Goal: Transaction & Acquisition: Purchase product/service

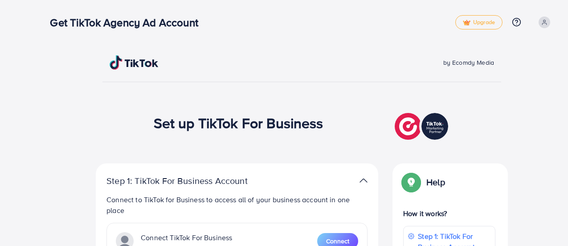
scroll to position [33, 0]
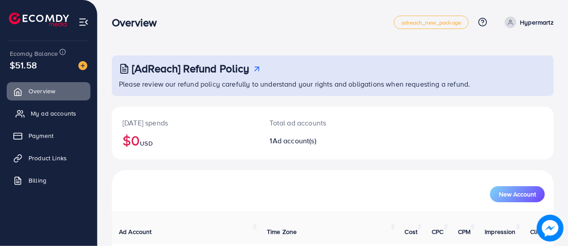
click at [41, 110] on span "My ad accounts" at bounding box center [53, 113] width 45 height 9
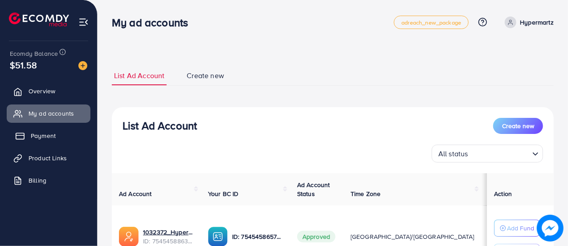
click at [45, 136] on span "Payment" at bounding box center [43, 135] width 25 height 9
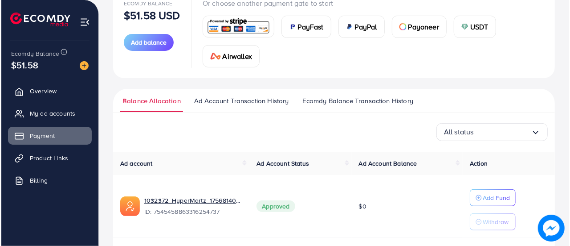
scroll to position [134, 0]
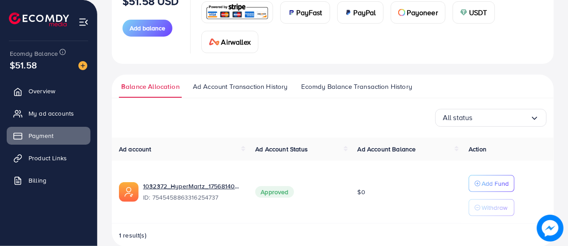
click at [364, 191] on span "$0" at bounding box center [362, 191] width 8 height 9
click at [492, 181] on p "Add Fund" at bounding box center [495, 183] width 27 height 11
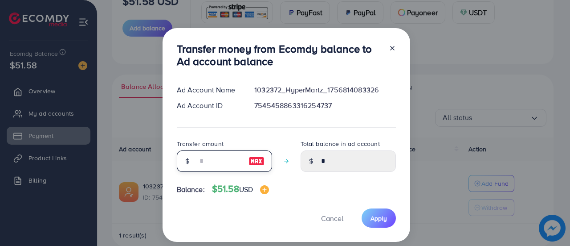
click at [197, 163] on input "number" at bounding box center [219, 160] width 45 height 21
click at [269, 188] on div "Transfer money from Ecomdy balance to Ad account balance Ad Account Name 103237…" at bounding box center [287, 135] width 248 height 214
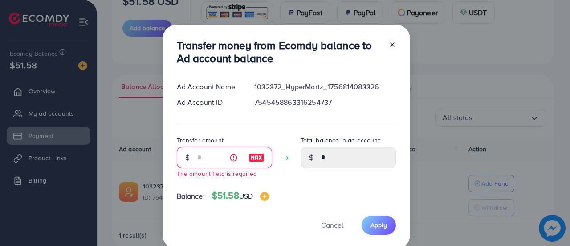
click at [254, 158] on img at bounding box center [257, 157] width 16 height 11
type input "**"
type input "*****"
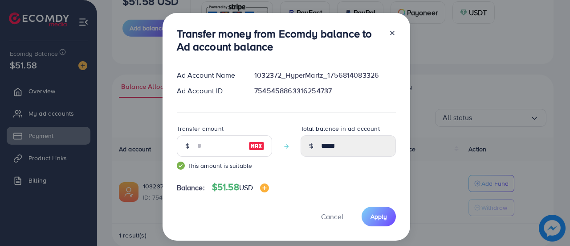
scroll to position [18, 0]
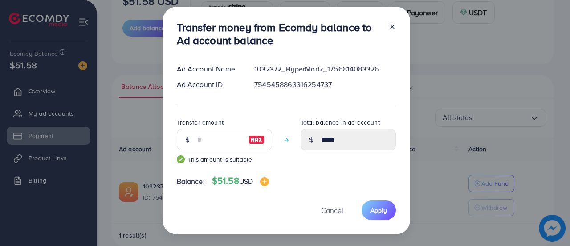
click at [326, 173] on div "Transfer money from Ecomdy balance to Ad account balance Ad Account Name 103237…" at bounding box center [287, 120] width 248 height 227
click at [269, 181] on img at bounding box center [264, 181] width 9 height 9
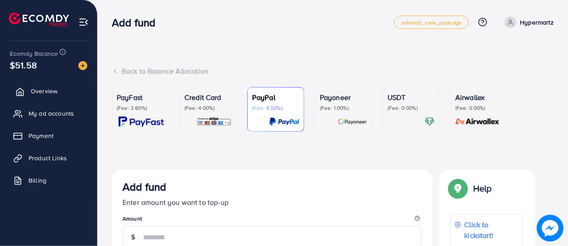
click at [52, 84] on link "Overview" at bounding box center [49, 91] width 84 height 18
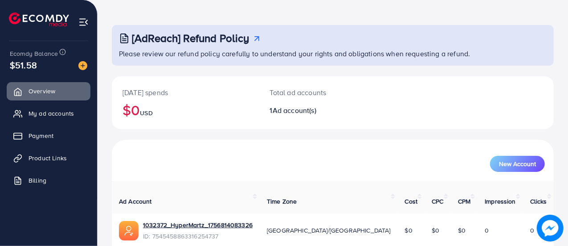
scroll to position [61, 0]
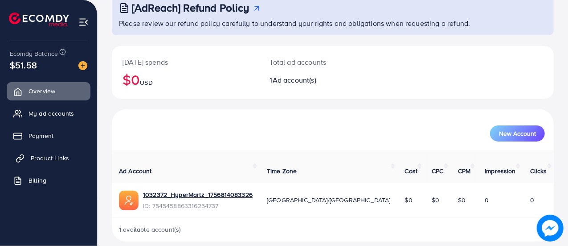
click at [50, 155] on span "Product Links" at bounding box center [50, 157] width 38 height 9
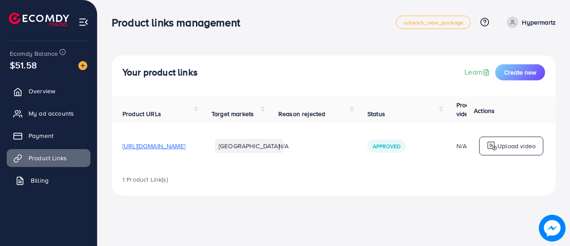
click at [46, 179] on span "Billing" at bounding box center [40, 180] width 18 height 9
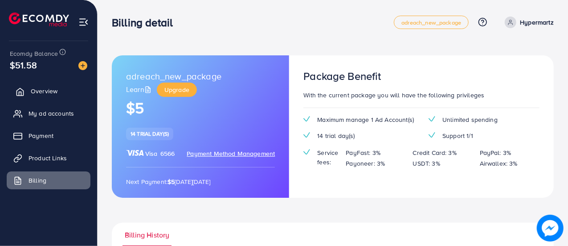
click at [53, 99] on link "Overview" at bounding box center [49, 91] width 84 height 18
